Goal: Information Seeking & Learning: Learn about a topic

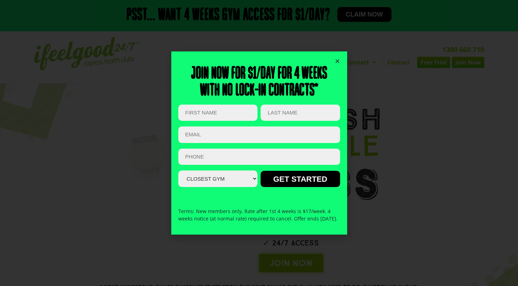
click at [338, 58] on icon "Close" at bounding box center [337, 60] width 5 height 5
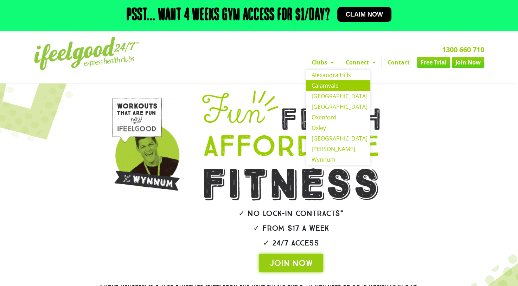
click at [322, 89] on link "Calamvale" at bounding box center [338, 85] width 64 height 11
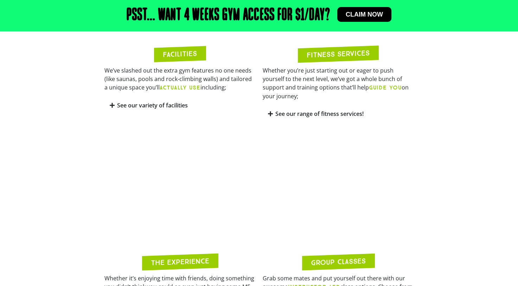
scroll to position [457, 0]
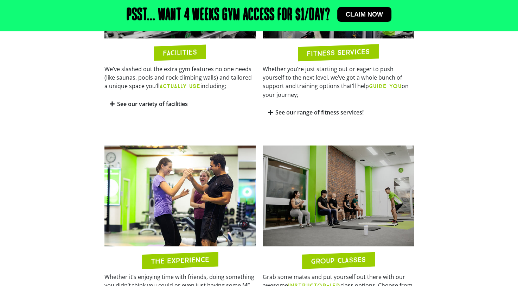
click at [280, 108] on link "See our range of fitness services!" at bounding box center [320, 112] width 88 height 8
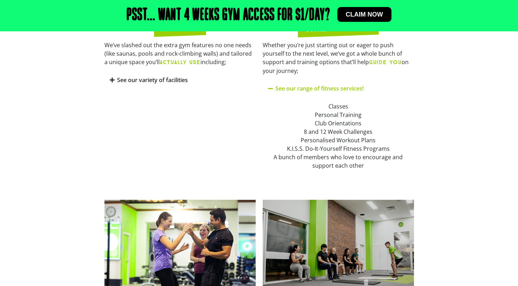
scroll to position [633, 0]
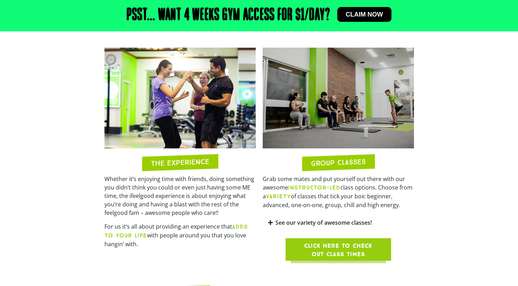
click at [318, 219] on link "See our variety of awesome classes!" at bounding box center [324, 223] width 96 height 8
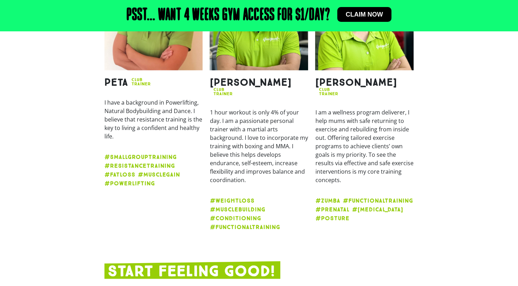
scroll to position [1302, 0]
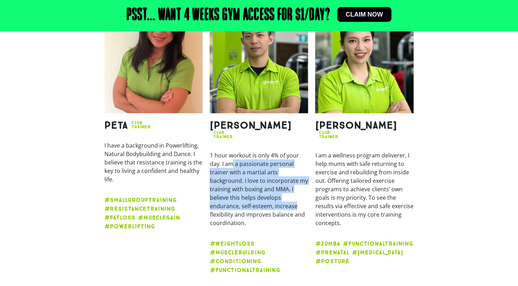
drag, startPoint x: 231, startPoint y: 133, endPoint x: 303, endPoint y: 171, distance: 80.9
click at [303, 171] on p "1 hour workout is only 4% of your day. I am a passionate personal trainer with …" at bounding box center [259, 189] width 99 height 76
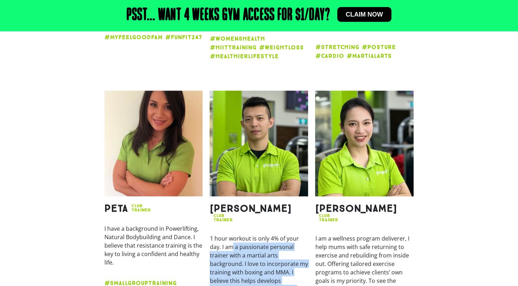
scroll to position [1231, 0]
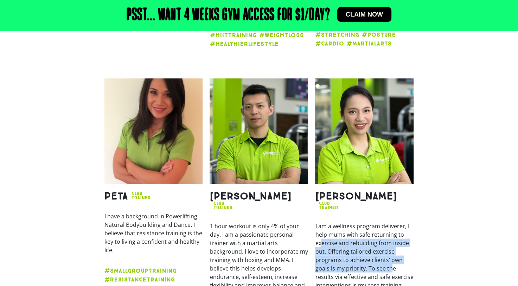
drag, startPoint x: 321, startPoint y: 212, endPoint x: 392, endPoint y: 234, distance: 73.7
click at [392, 234] on p "I am a wellness program deliverer, I help mums with safe returning to exercise …" at bounding box center [364, 259] width 99 height 76
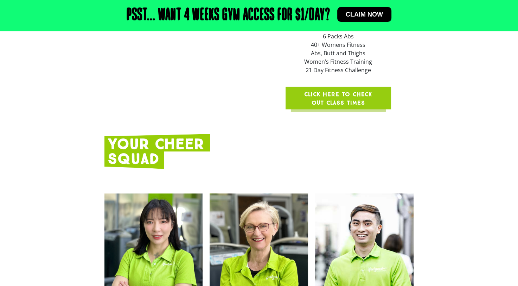
scroll to position [739, 0]
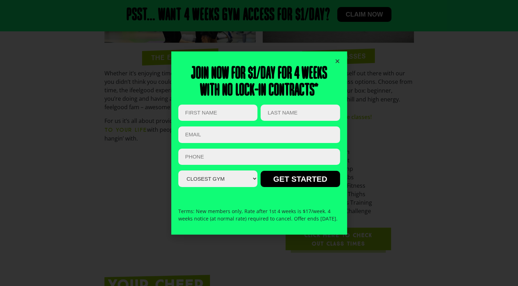
click at [338, 58] on icon "Close" at bounding box center [337, 60] width 5 height 5
